Goal: Check status: Check status

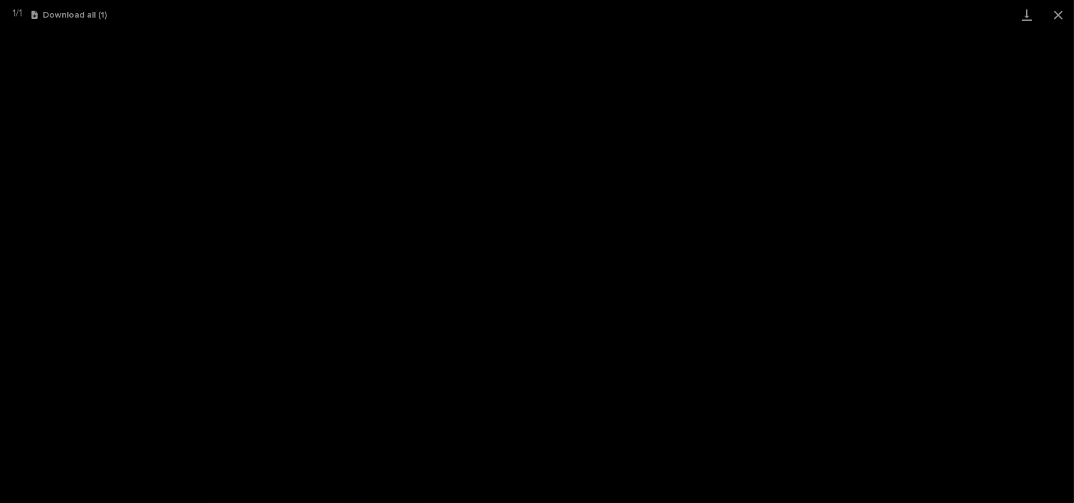
scroll to position [31, 0]
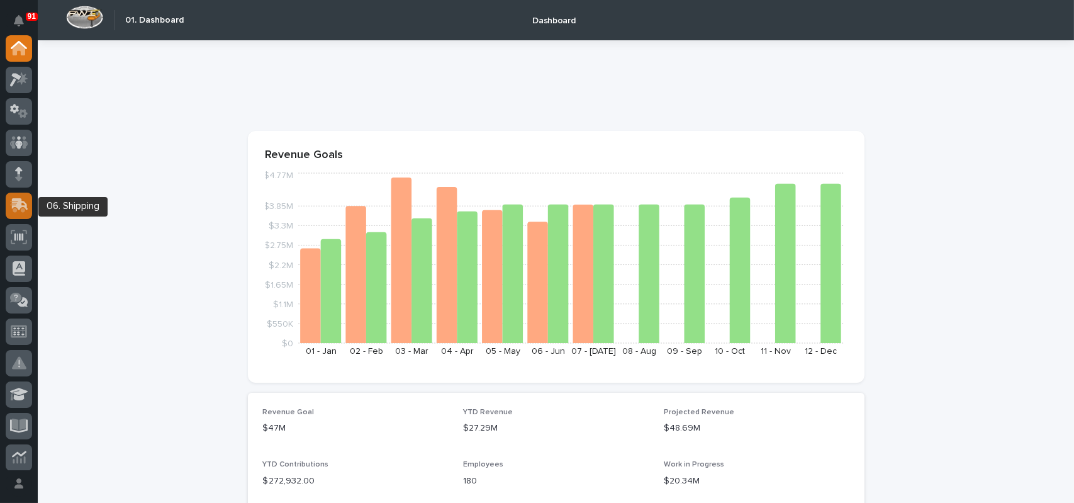
click at [23, 206] on icon at bounding box center [20, 204] width 16 height 12
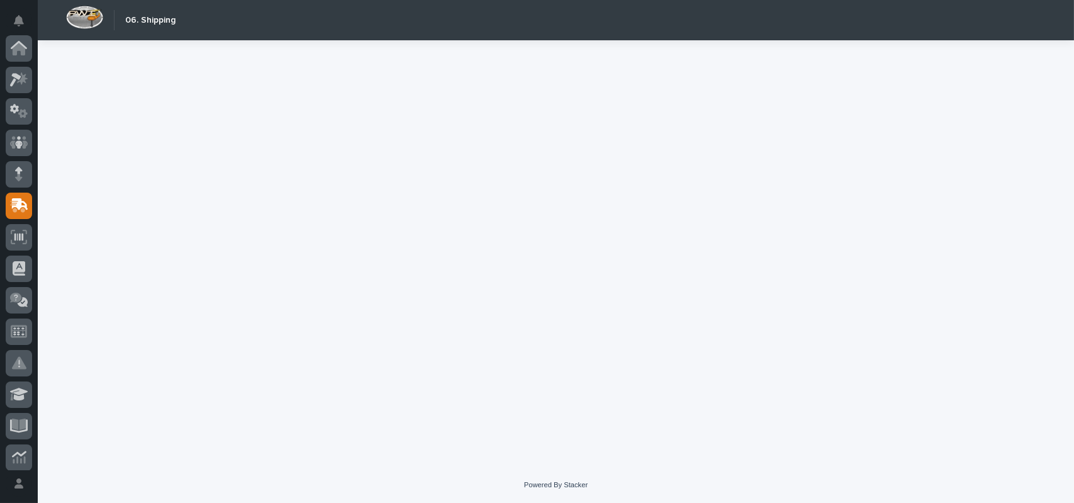
scroll to position [157, 0]
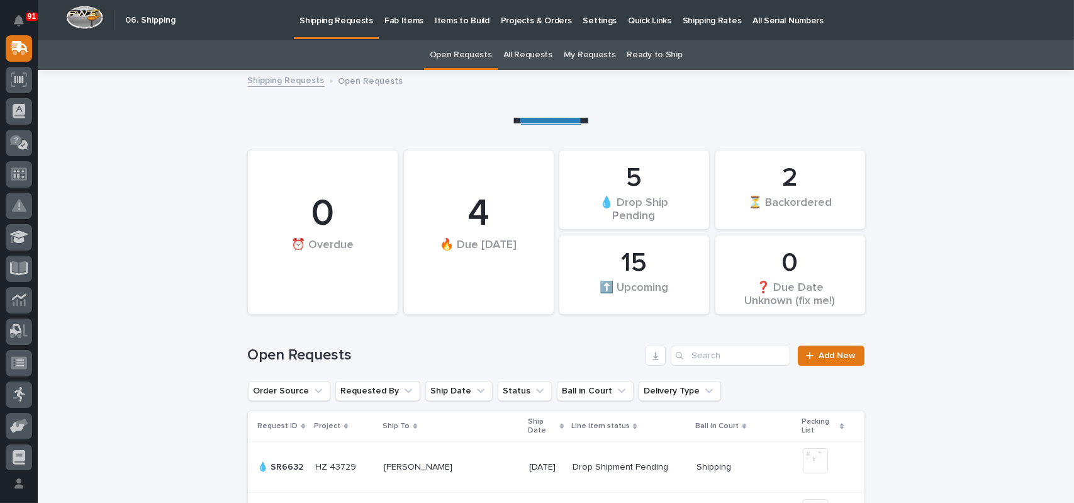
click at [538, 55] on link "All Requests" at bounding box center [527, 55] width 49 height 30
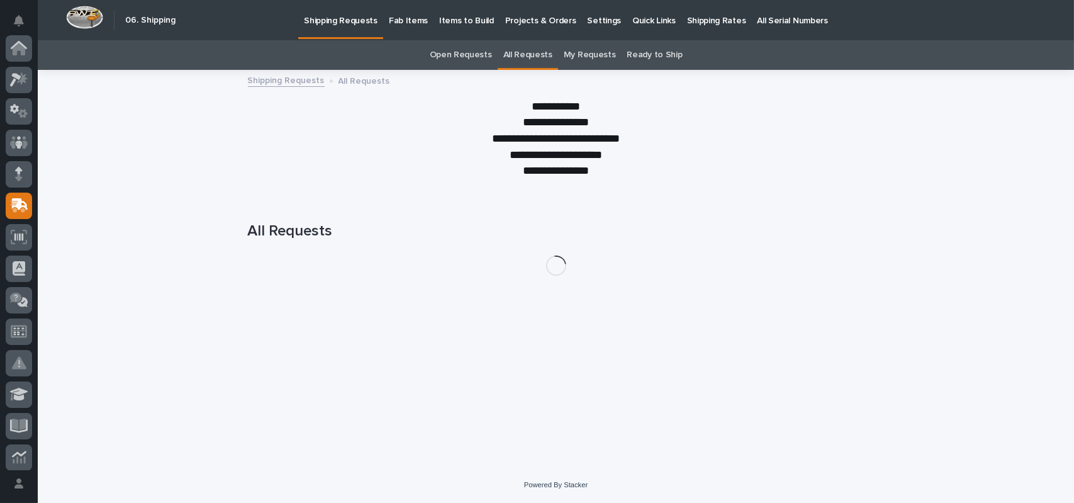
scroll to position [157, 0]
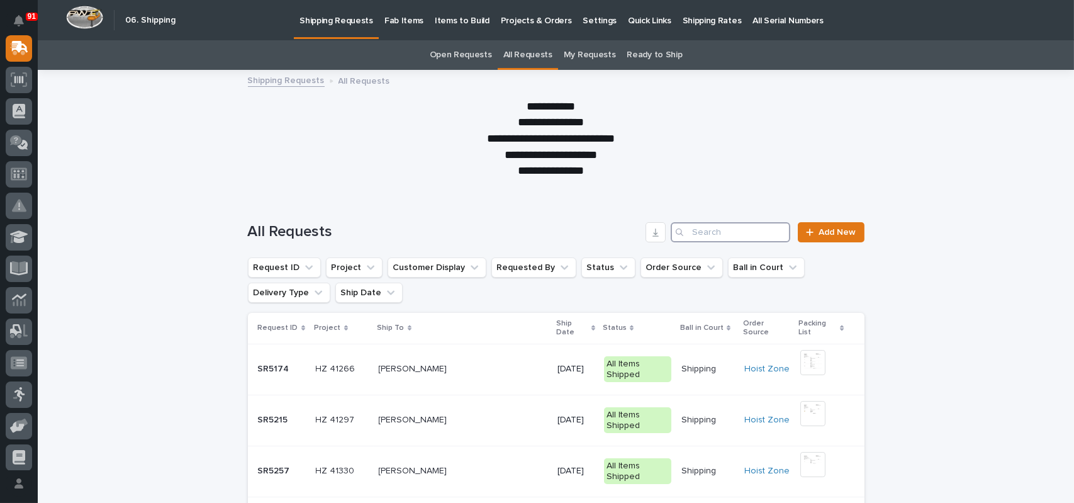
click at [735, 229] on input "Search" at bounding box center [730, 232] width 120 height 20
paste input "1Z831R2E6799956314"
type input "1Z831R2E6799956314"
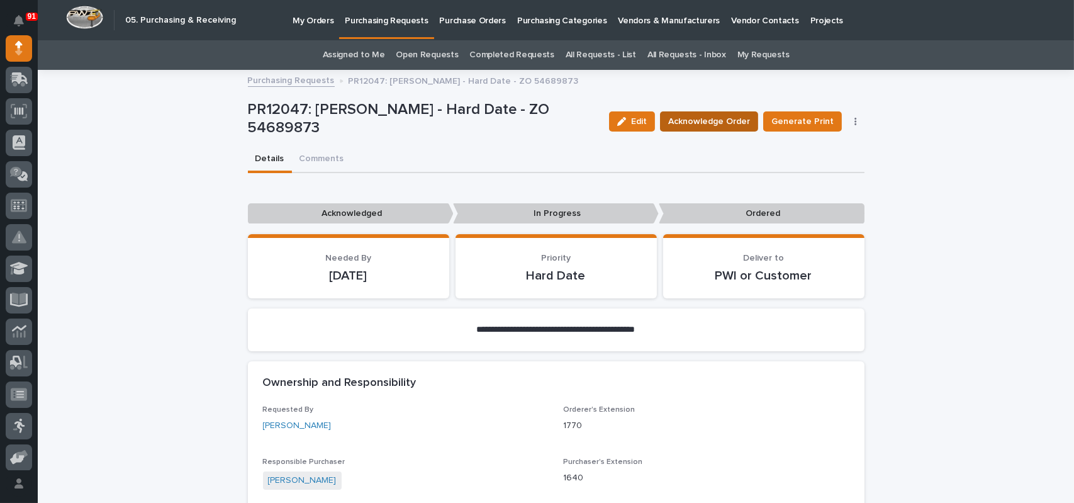
click at [742, 115] on span "Acknowledge Order" at bounding box center [709, 121] width 82 height 15
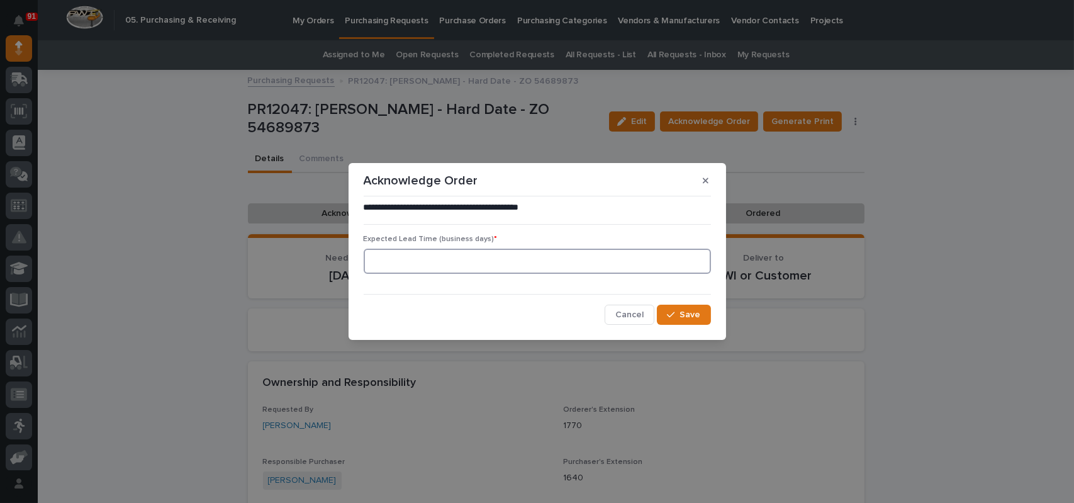
click at [423, 262] on input at bounding box center [537, 260] width 347 height 25
type input "1"
click at [687, 312] on span "Save" at bounding box center [690, 314] width 21 height 11
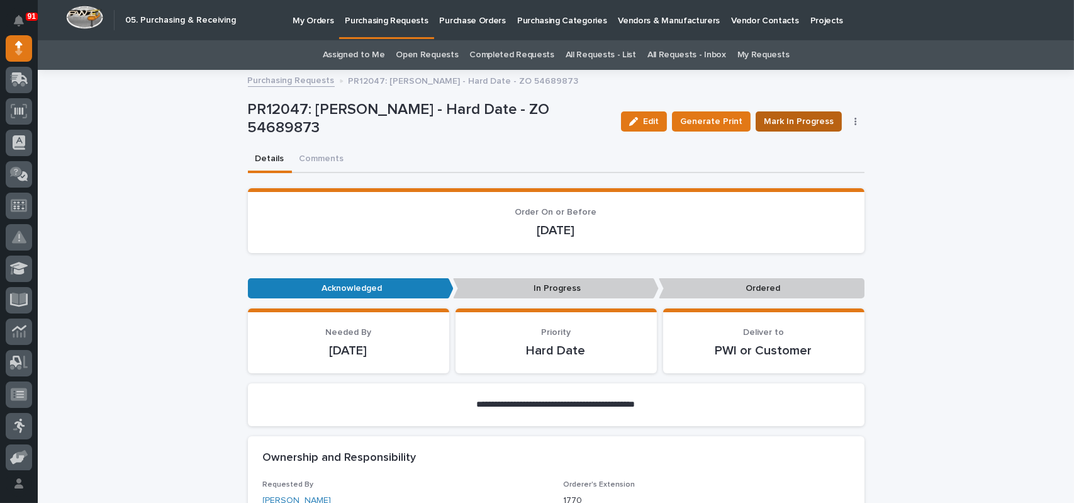
click at [768, 119] on span "Mark In Progress" at bounding box center [799, 121] width 70 height 15
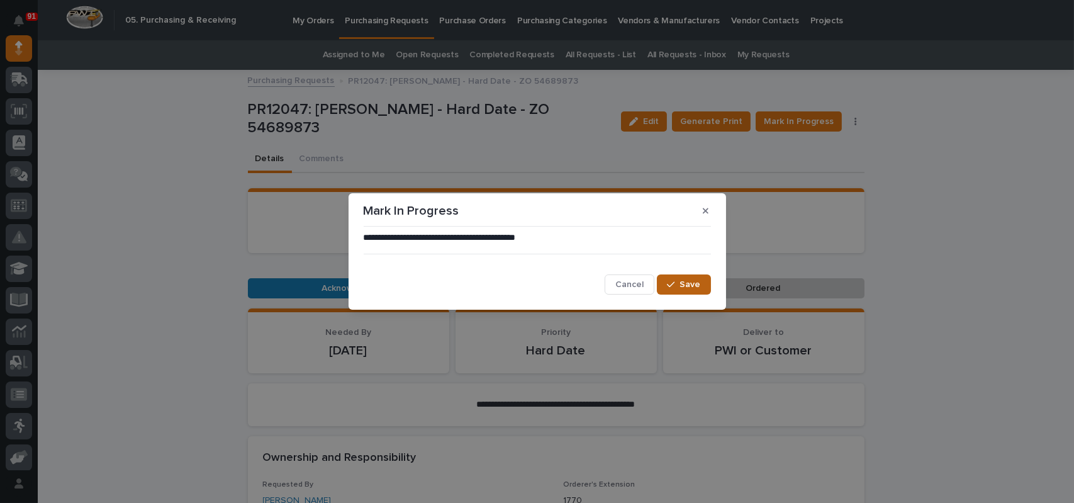
click at [681, 276] on button "Save" at bounding box center [683, 284] width 53 height 20
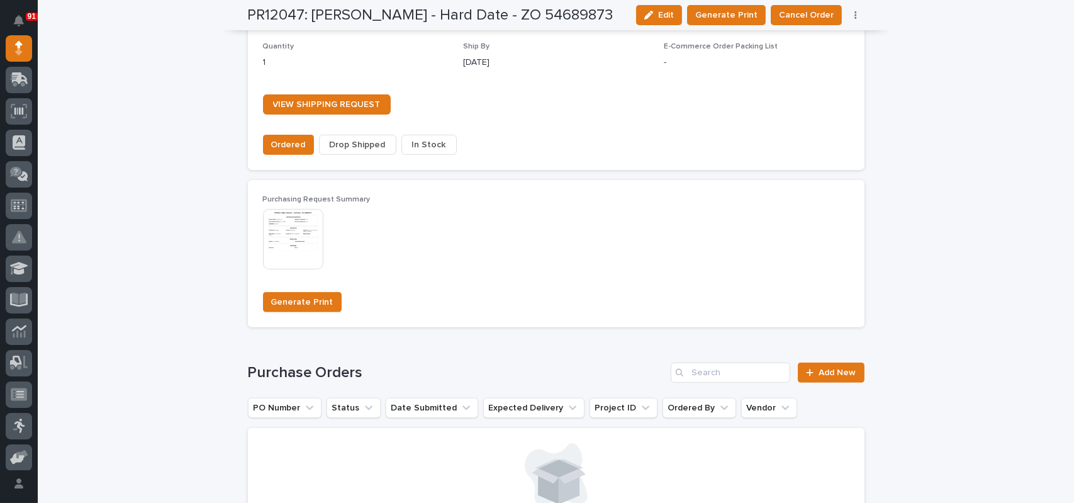
scroll to position [1006, 0]
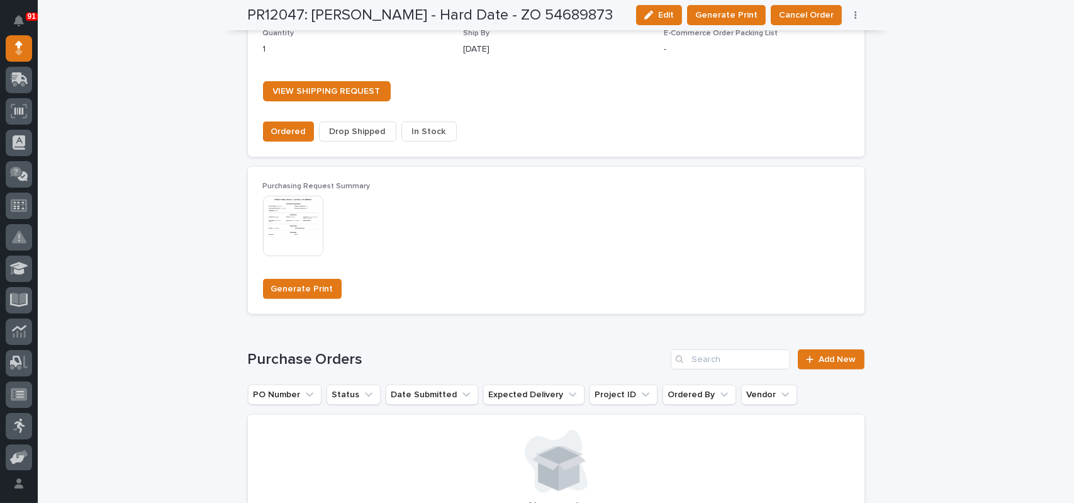
click at [440, 128] on button "In Stock" at bounding box center [428, 131] width 55 height 20
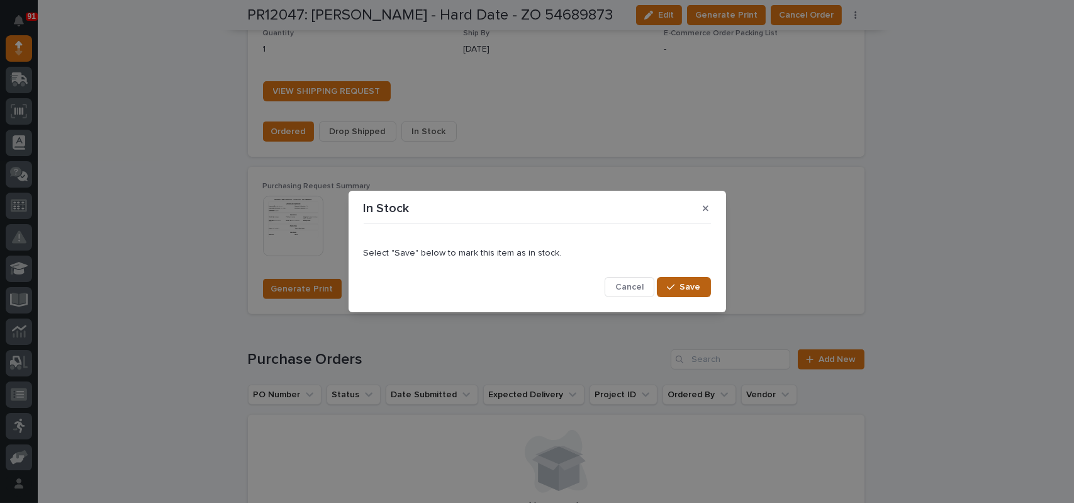
click at [687, 288] on span "Save" at bounding box center [690, 286] width 21 height 11
